Goal: Information Seeking & Learning: Learn about a topic

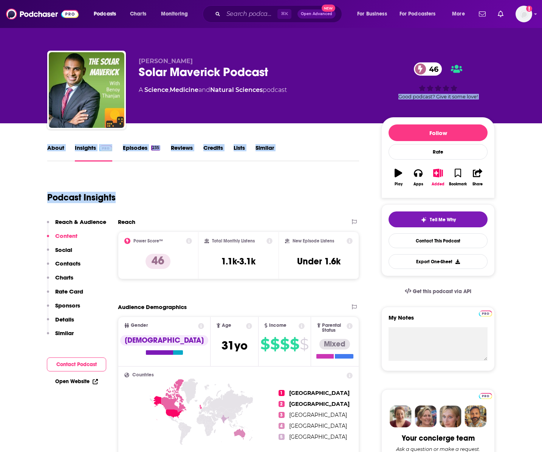
drag, startPoint x: 69, startPoint y: 420, endPoint x: 542, endPoint y: -90, distance: 695.7
click at [542, 0] on html "Podcasts Charts Monitoring ⌘ K Open Advanced New For Business For Podcasters Mo…" at bounding box center [271, 226] width 542 height 452
copy div "Good podcast? Give it some love! Message your Concierge Team Send a message [PE…"
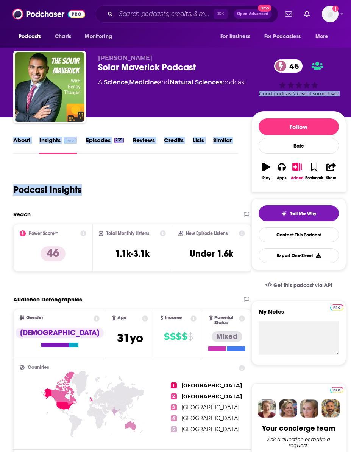
copy div "Good podcast? Give it some love! Message your Concierge Team Send a message [PE…"
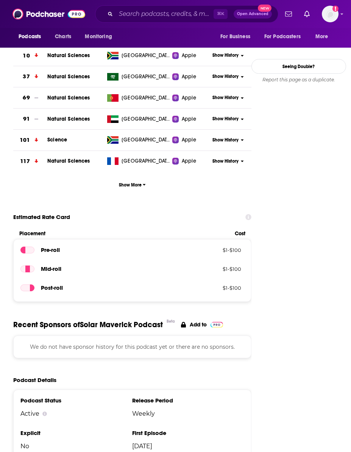
scroll to position [1163, 0]
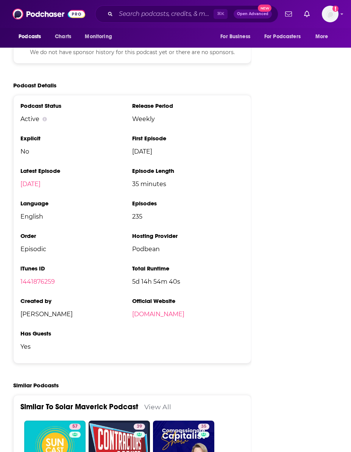
click at [251, 265] on div "Podcast Status Active Release Period Weekly Explicit No First Episode [DATE] La…" at bounding box center [132, 229] width 238 height 268
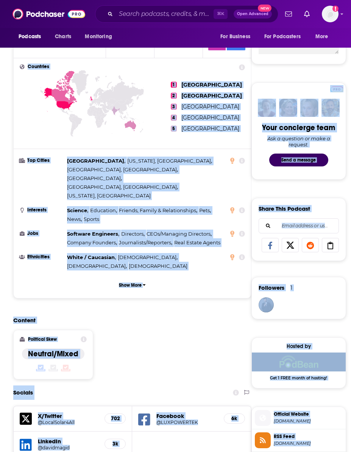
scroll to position [56, 0]
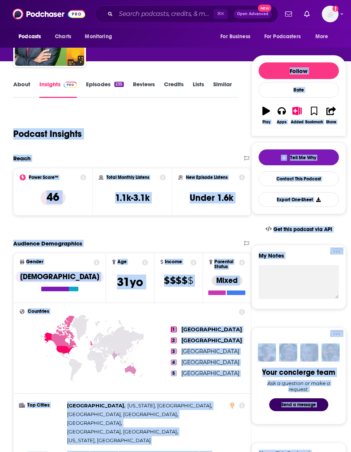
drag, startPoint x: 267, startPoint y: 337, endPoint x: 13, endPoint y: 131, distance: 326.8
copy div "Loremip Dolorsit Ametc & Adipisci Elitsed Doeius Temporin Utlabo Etdo Magn Aliq…"
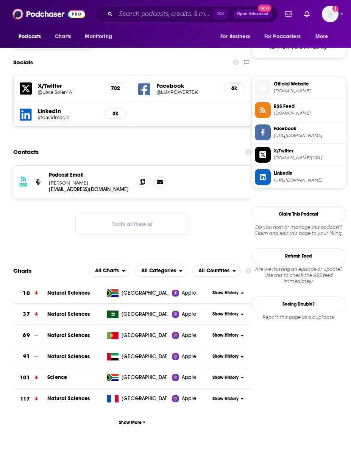
scroll to position [703, 0]
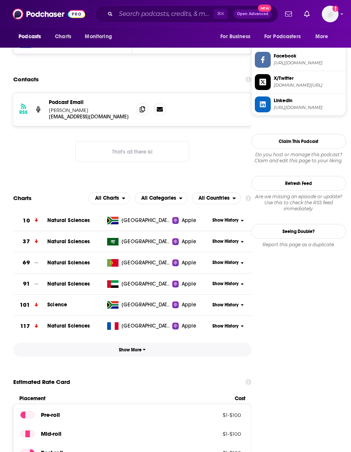
click at [71, 343] on button "Show More" at bounding box center [132, 350] width 238 height 14
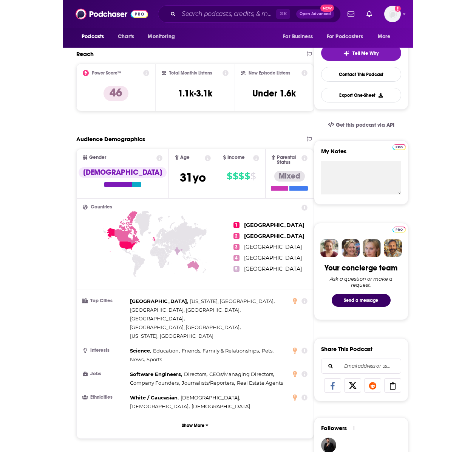
scroll to position [163, 0]
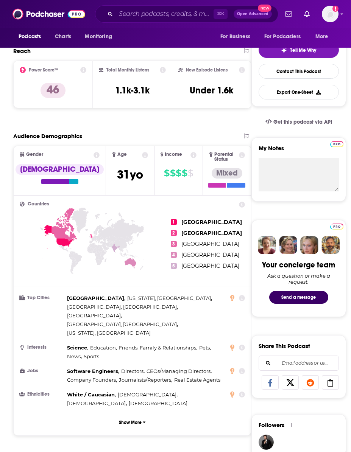
click at [63, 236] on icon at bounding box center [58, 237] width 30 height 24
click at [242, 202] on icon at bounding box center [242, 205] width 6 height 6
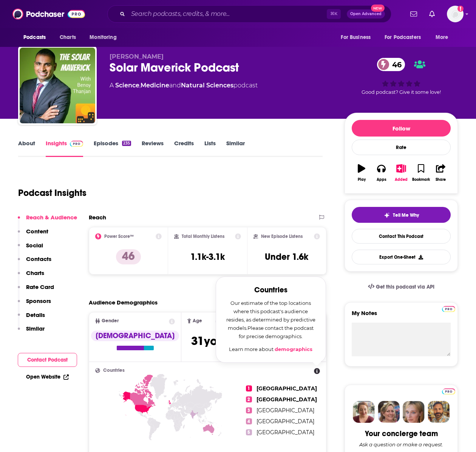
scroll to position [0, 0]
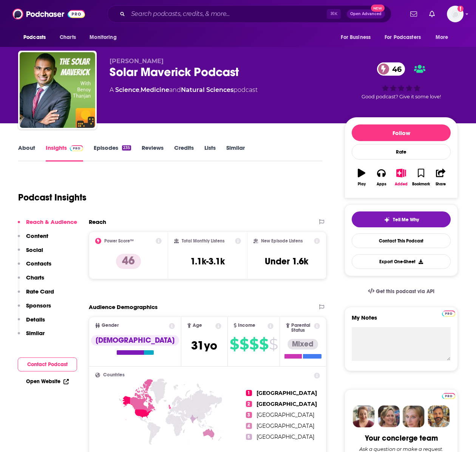
click at [222, 214] on div "Podcast Insights" at bounding box center [170, 196] width 305 height 45
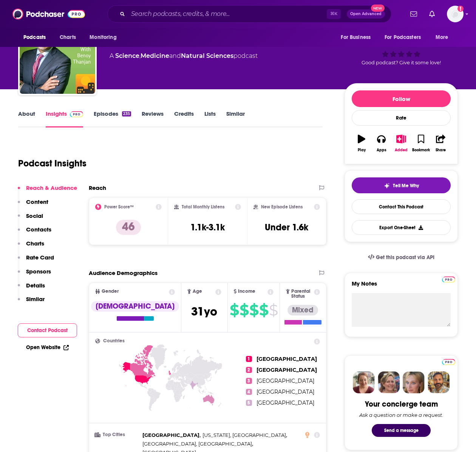
scroll to position [36, 0]
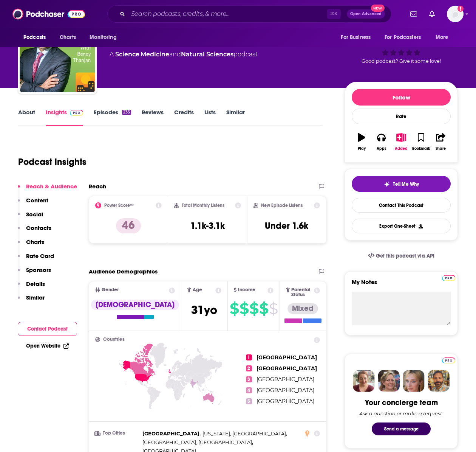
click at [165, 205] on div "Power Score™ 46" at bounding box center [128, 220] width 79 height 48
click at [160, 205] on icon at bounding box center [159, 205] width 6 height 6
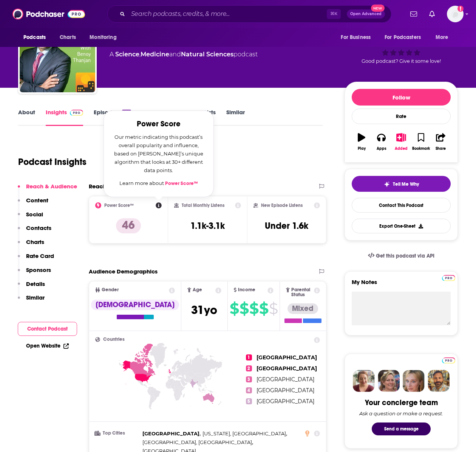
click at [264, 172] on div "Podcast Insights" at bounding box center [167, 157] width 299 height 39
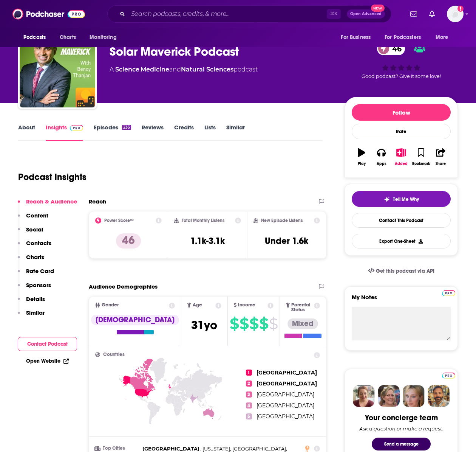
scroll to position [28, 0]
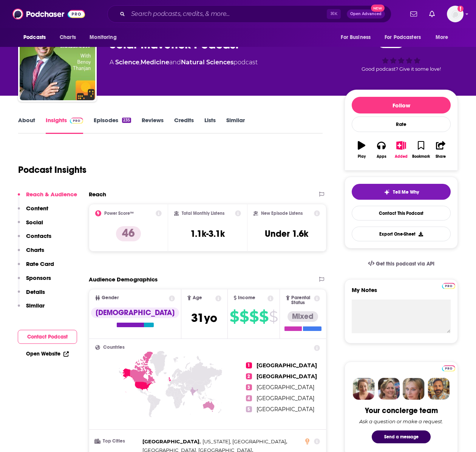
click at [215, 177] on div "Podcast Insights" at bounding box center [167, 165] width 299 height 39
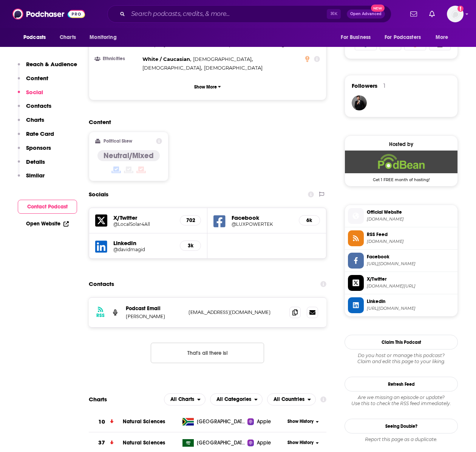
scroll to position [588, 0]
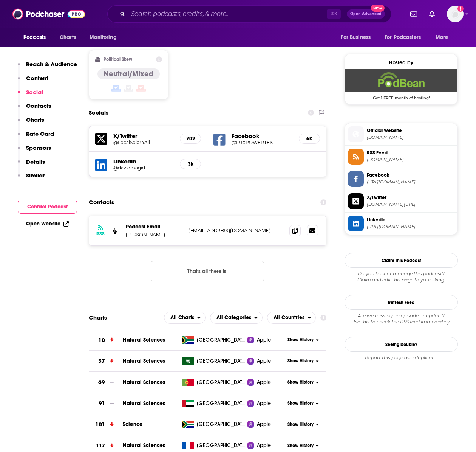
click at [398, 135] on span "[DOMAIN_NAME]" at bounding box center [411, 138] width 88 height 6
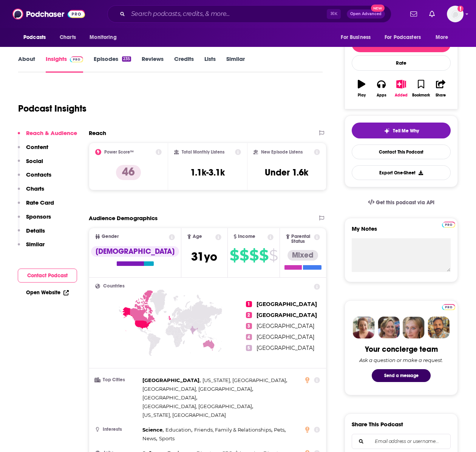
scroll to position [90, 0]
